Goal: Book appointment/travel/reservation

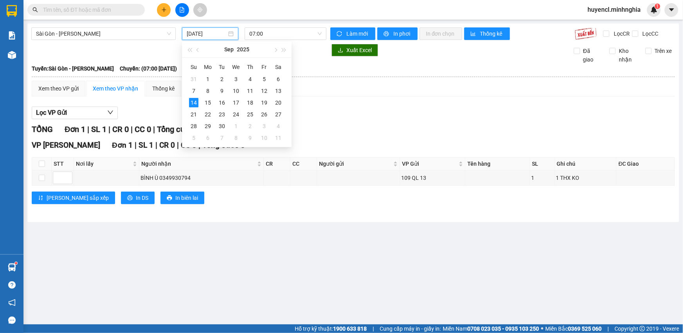
click at [206, 37] on input "[DATE]" at bounding box center [207, 33] width 40 height 9
type input "[DATE]"
click at [199, 105] on td "14" at bounding box center [194, 103] width 14 height 12
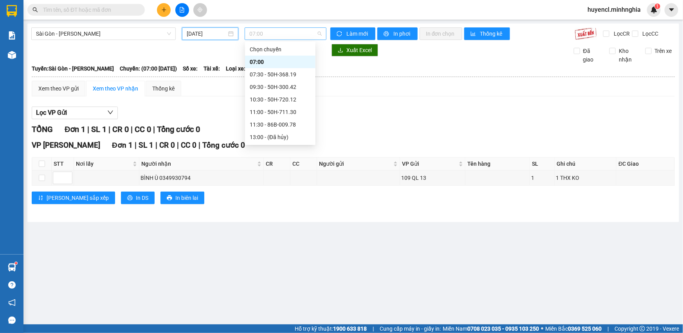
scroll to position [12, 0]
click at [259, 36] on span "07:00" at bounding box center [285, 34] width 72 height 12
drag, startPoint x: 283, startPoint y: 74, endPoint x: 333, endPoint y: 121, distance: 68.4
click at [283, 74] on div "09:30 - 50H-300.42" at bounding box center [280, 74] width 61 height 9
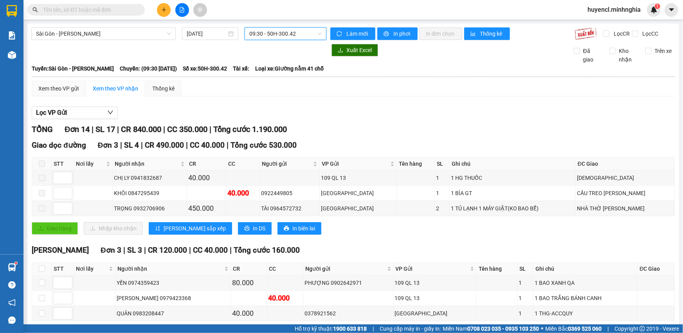
click at [298, 32] on span "09:30 - 50H-300.42" at bounding box center [285, 34] width 72 height 12
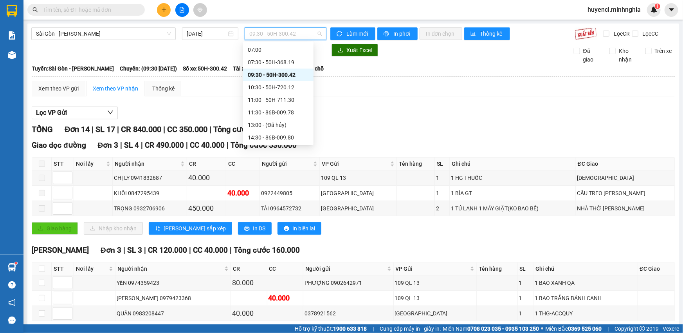
click at [287, 73] on div "09:30 - 50H-300.42" at bounding box center [278, 74] width 61 height 9
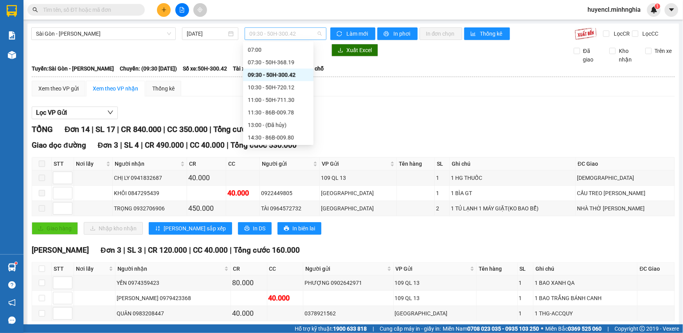
click at [299, 38] on span "09:30 - 50H-300.42" at bounding box center [285, 34] width 72 height 12
